Goal: Find specific page/section: Find specific page/section

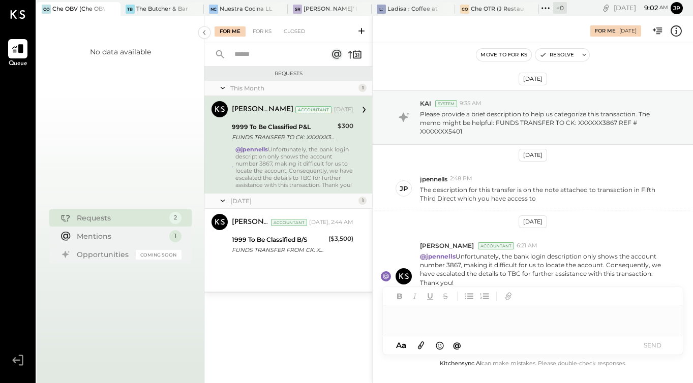
scroll to position [38, 0]
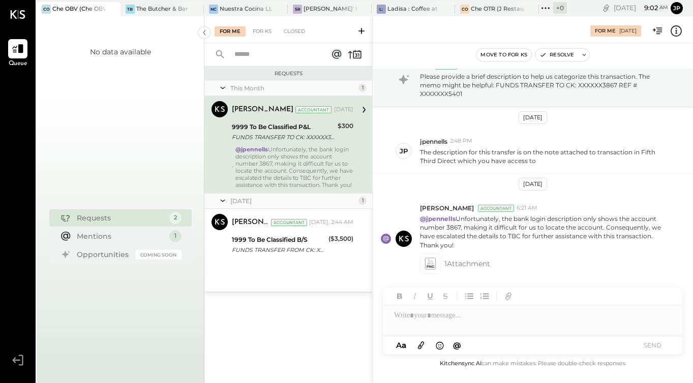
click at [61, 11] on div "Che OBV (Che OBV LLC) - Ignite" at bounding box center [78, 9] width 53 height 8
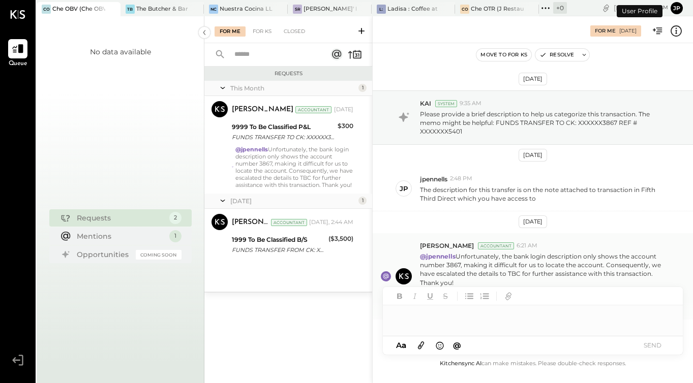
scroll to position [38, 0]
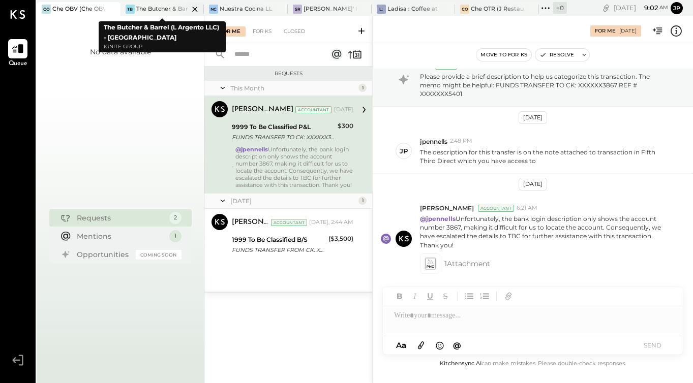
click at [161, 9] on div "The Butcher & Barrel (L Argento LLC) - [GEOGRAPHIC_DATA]" at bounding box center [162, 9] width 53 height 8
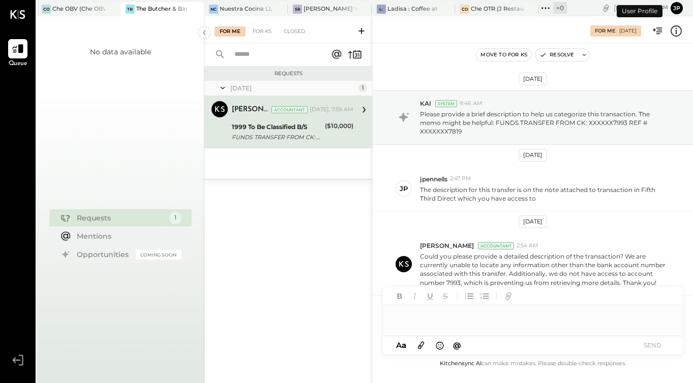
scroll to position [50, 0]
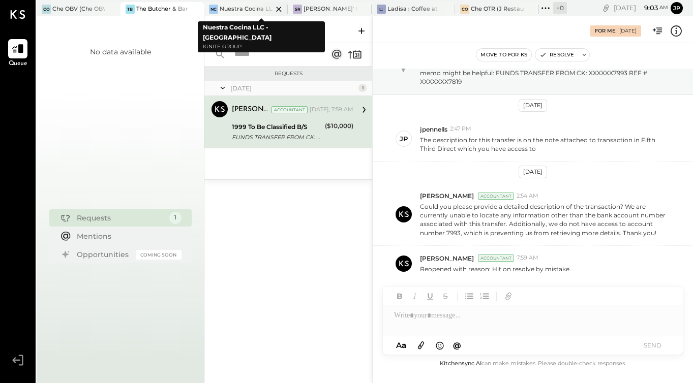
click at [242, 12] on div "Nuestra Cocina LLC - [GEOGRAPHIC_DATA]" at bounding box center [246, 9] width 53 height 8
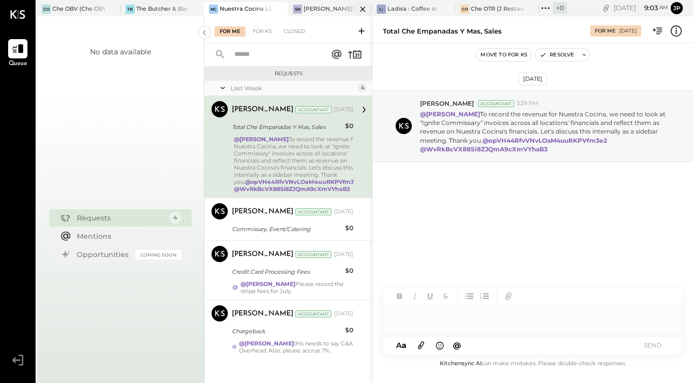
click at [330, 7] on div "[PERSON_NAME]' Rooftop - Ignite" at bounding box center [329, 9] width 53 height 8
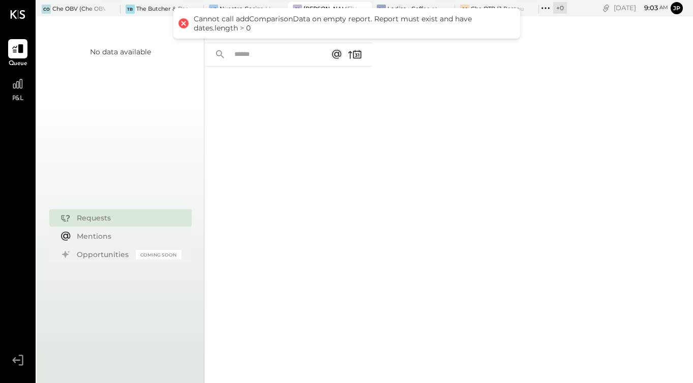
click at [473, 275] on div "For Me For KS Closed" at bounding box center [448, 199] width 488 height 367
click at [183, 22] on div at bounding box center [183, 23] width 14 height 14
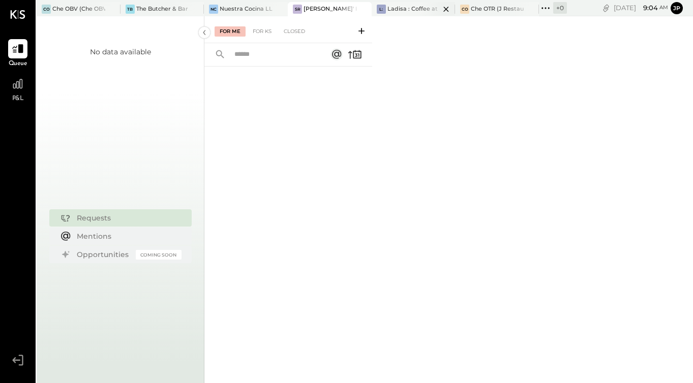
click at [418, 10] on div "Ladisa : Coffee at Lola's" at bounding box center [413, 9] width 53 height 8
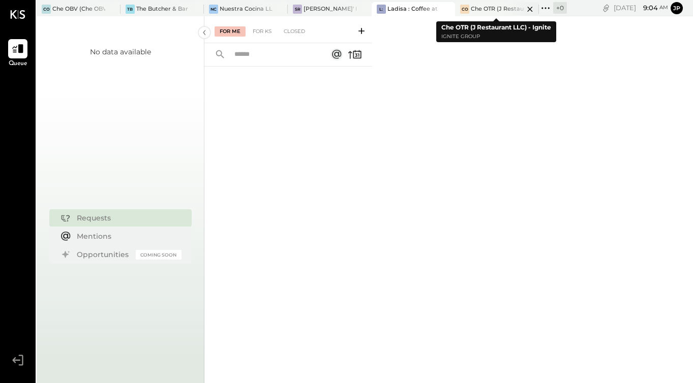
click at [505, 8] on div at bounding box center [521, 9] width 36 height 14
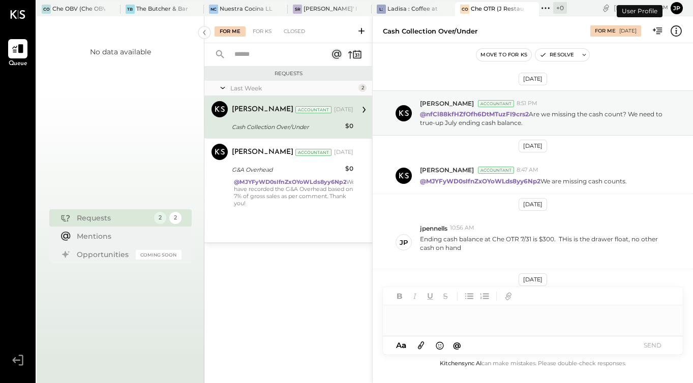
scroll to position [72, 0]
